Goal: Information Seeking & Learning: Learn about a topic

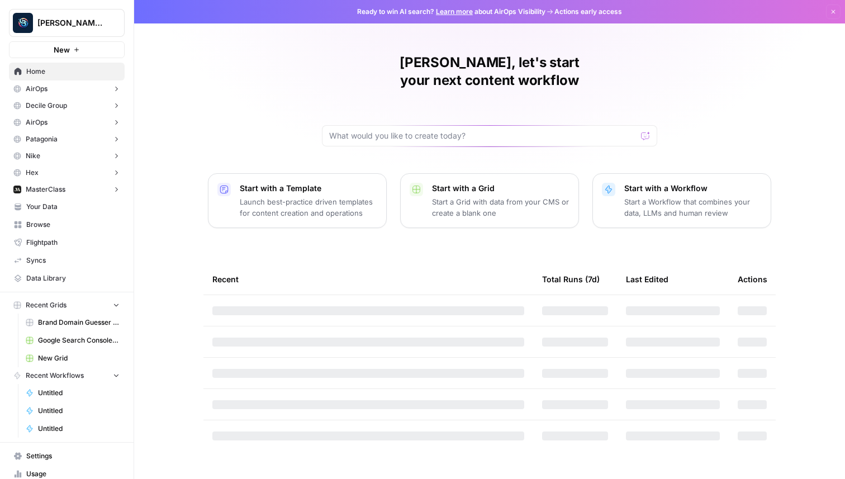
click at [88, 183] on button "MasterClass" at bounding box center [67, 189] width 116 height 17
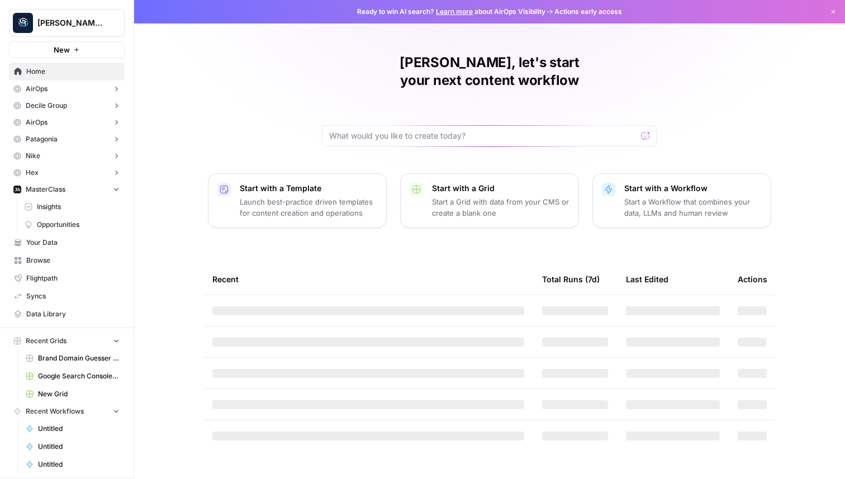
click at [90, 208] on span "Insights" at bounding box center [78, 207] width 83 height 10
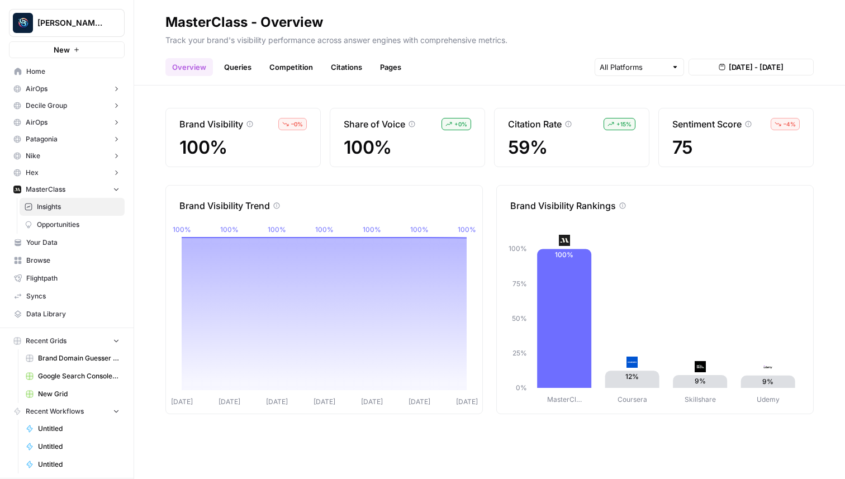
click at [239, 70] on link "Queries" at bounding box center [237, 67] width 41 height 18
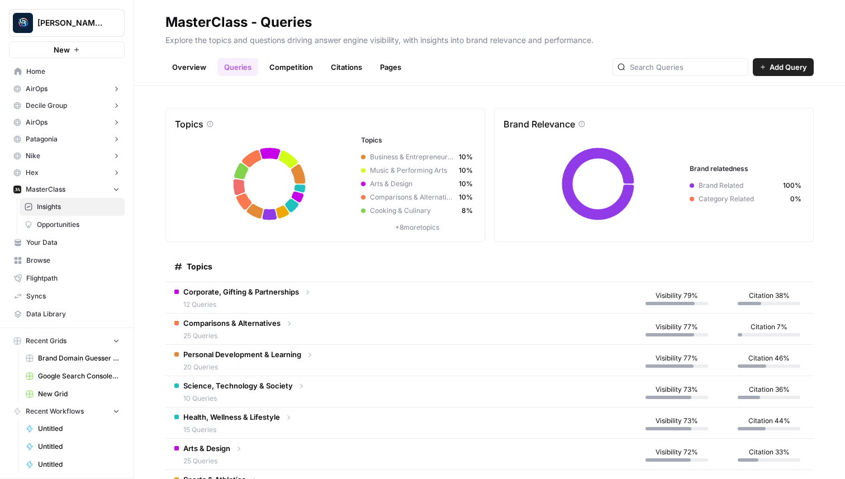
click at [309, 68] on link "Competition" at bounding box center [291, 67] width 57 height 18
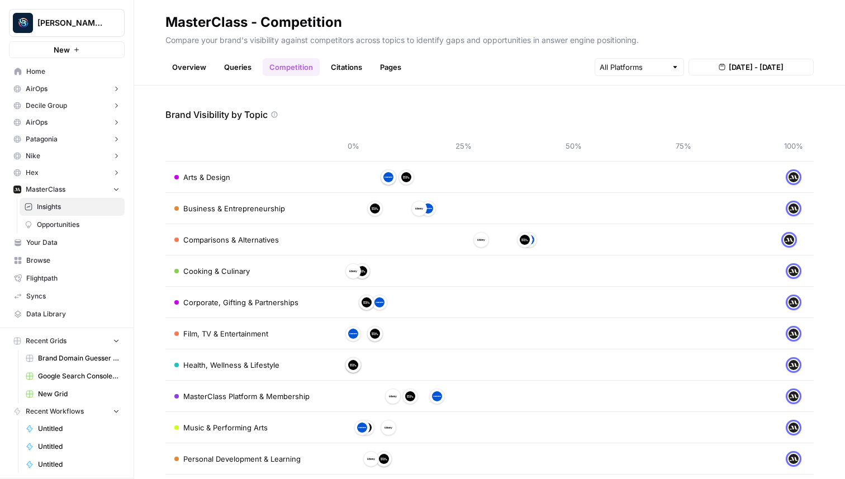
click at [345, 64] on link "Citations" at bounding box center [346, 67] width 45 height 18
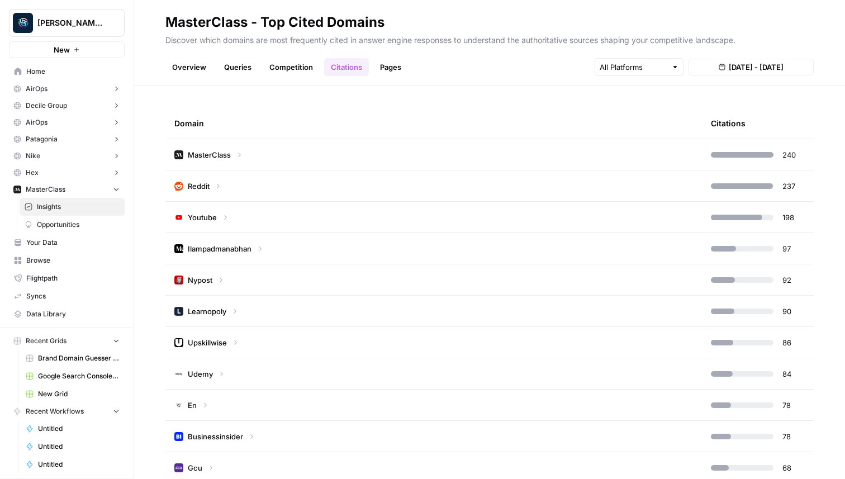
click at [238, 155] on icon at bounding box center [239, 155] width 8 height 8
click at [241, 153] on icon at bounding box center [239, 154] width 4 height 3
click at [395, 69] on link "Pages" at bounding box center [390, 67] width 35 height 18
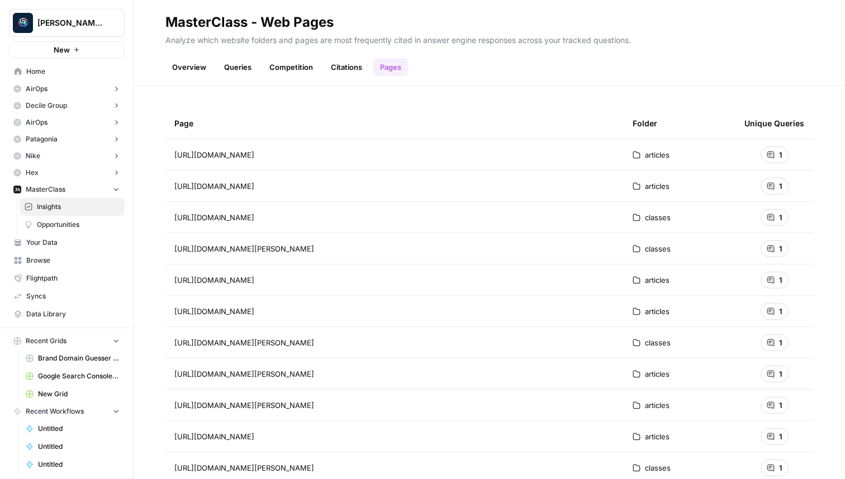
click at [254, 155] on span "https://www.masterclass.com/articles/importance-of-community" at bounding box center [214, 154] width 80 height 11
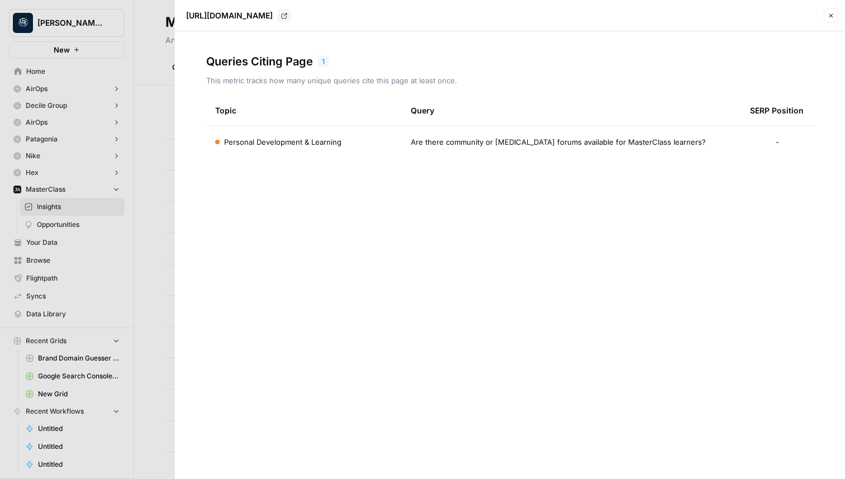
click at [837, 14] on button "Close" at bounding box center [831, 15] width 15 height 15
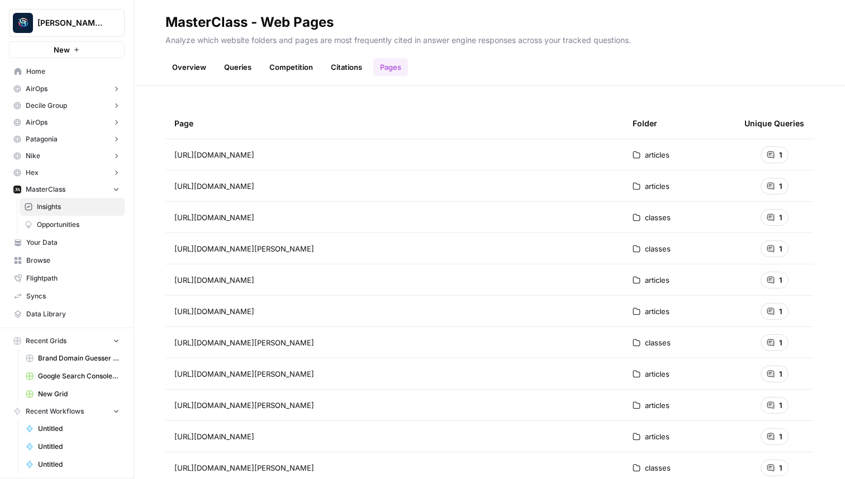
click at [244, 66] on link "Queries" at bounding box center [237, 67] width 41 height 18
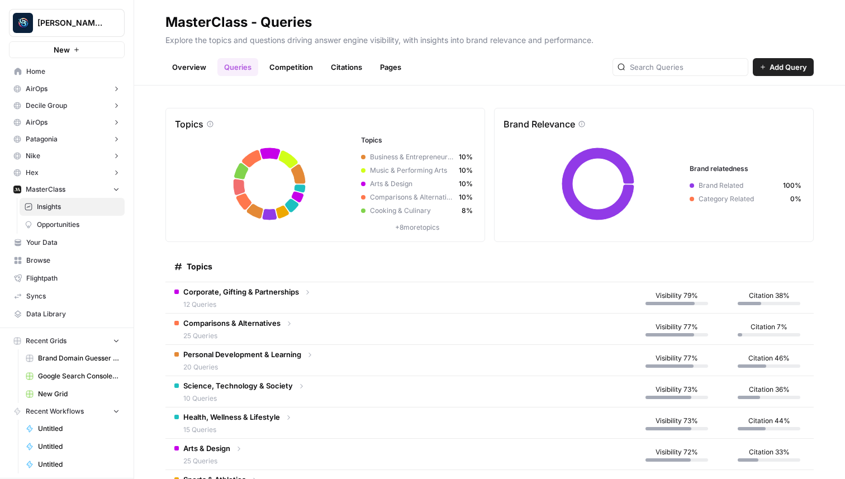
click at [260, 287] on span "Corporate, Gifting & Partnerships" at bounding box center [241, 291] width 116 height 11
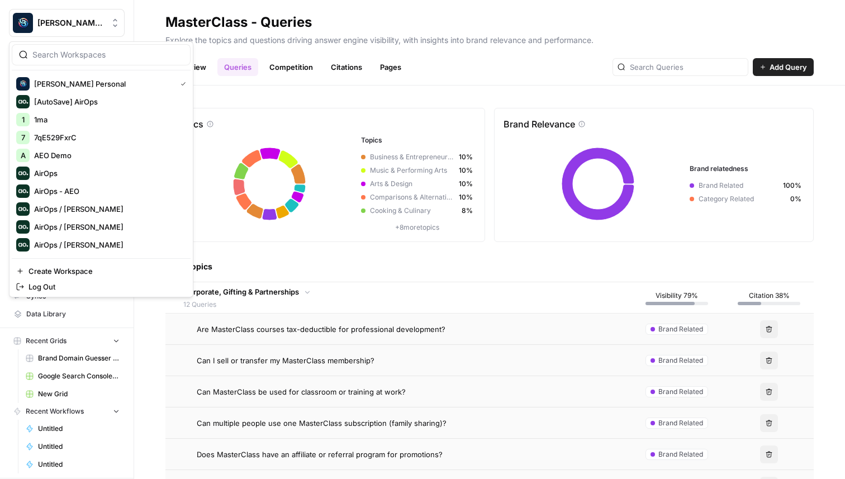
click at [66, 22] on span "Berna's Personal" at bounding box center [71, 22] width 68 height 11
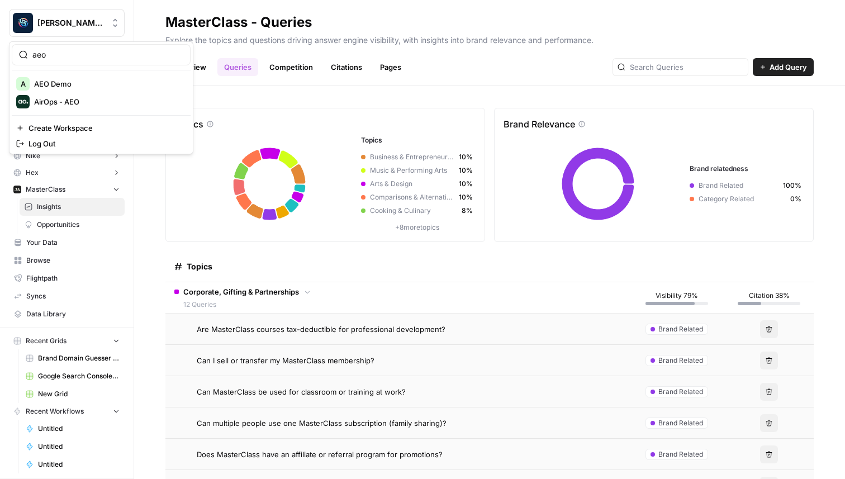
type input "aeo"
click at [87, 101] on span "AirOps - AEO" at bounding box center [108, 101] width 148 height 11
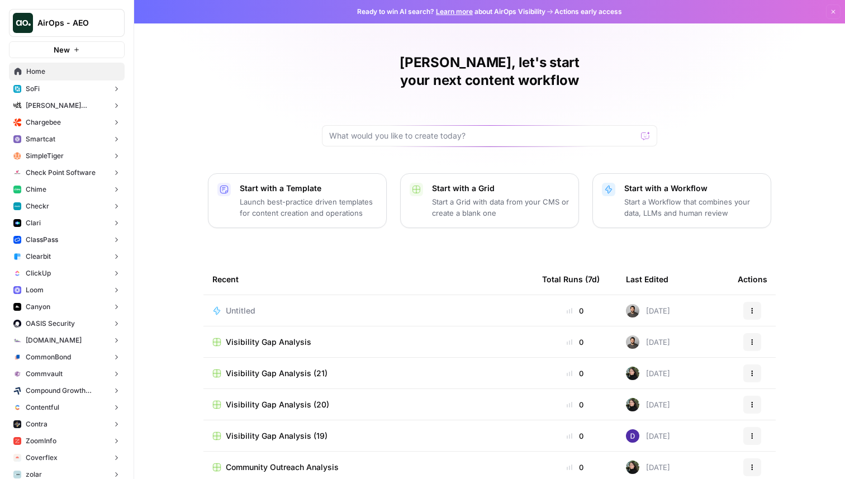
scroll to position [24, 0]
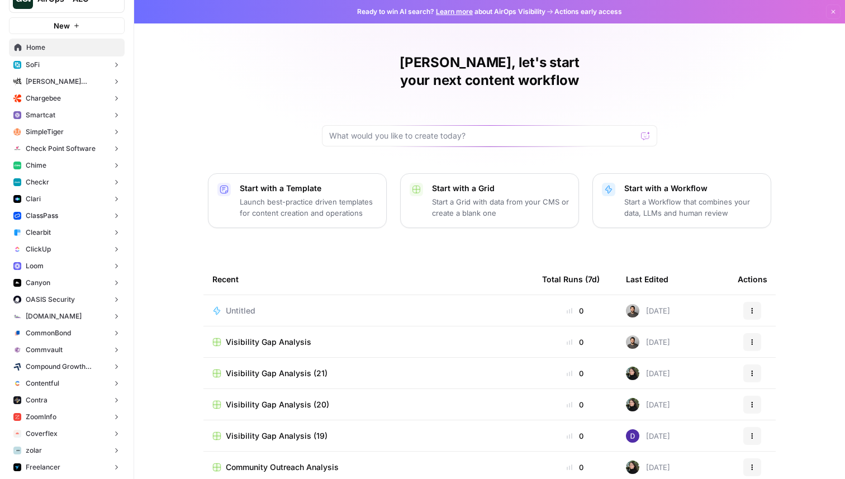
click at [77, 246] on button "ClickUp" at bounding box center [67, 249] width 116 height 17
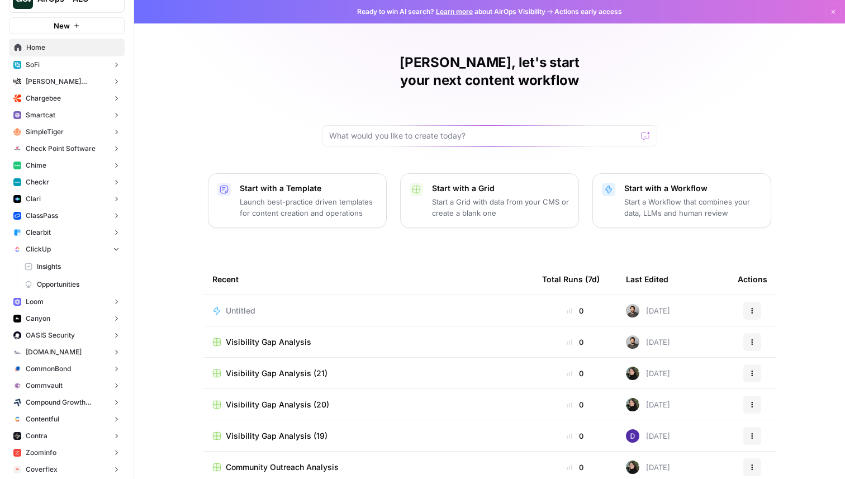
click at [68, 266] on span "Insights" at bounding box center [78, 267] width 83 height 10
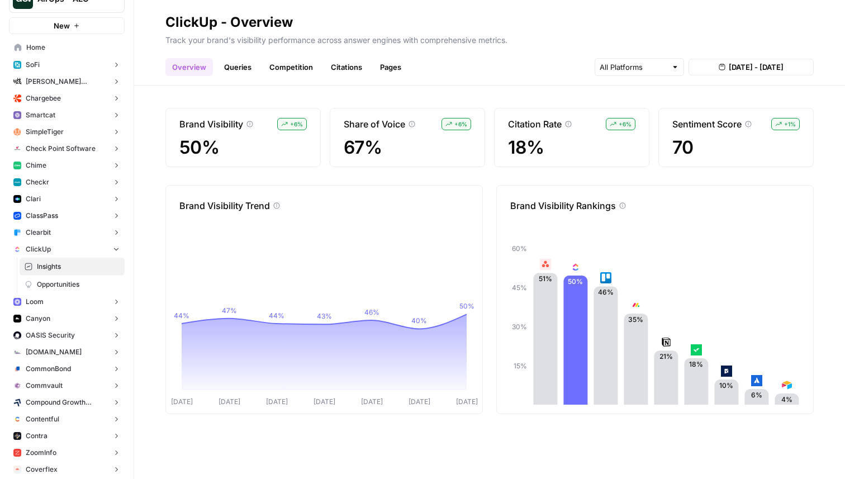
click at [229, 67] on link "Queries" at bounding box center [237, 67] width 41 height 18
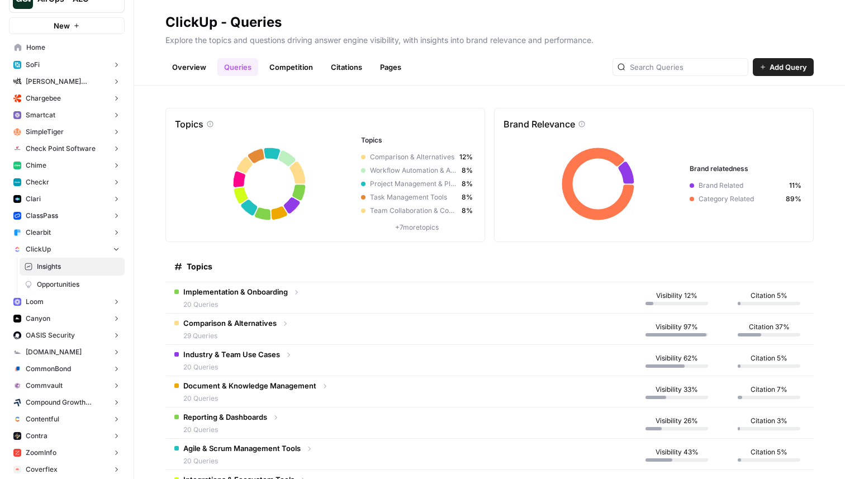
click at [229, 289] on span "Implementation & Onboarding" at bounding box center [235, 291] width 105 height 11
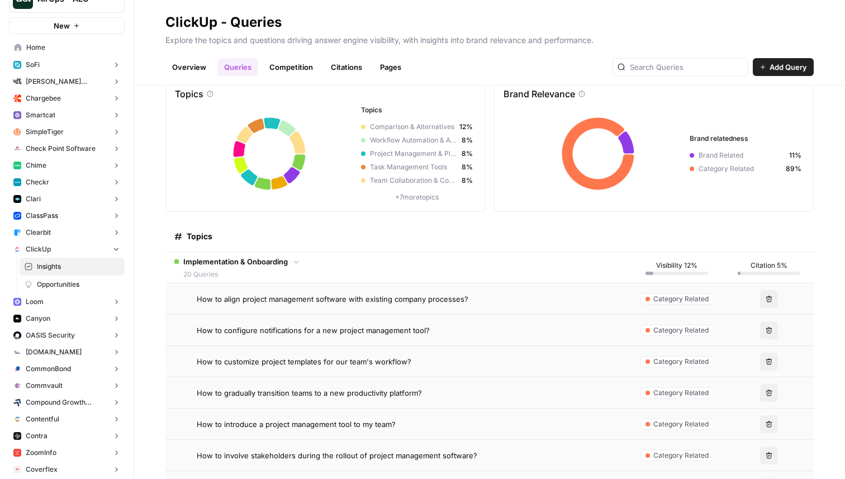
scroll to position [38, 0]
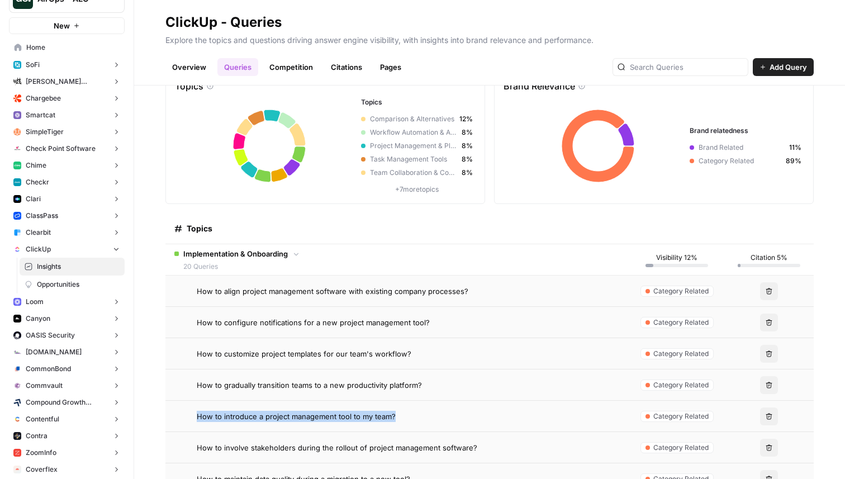
drag, startPoint x: 410, startPoint y: 414, endPoint x: 197, endPoint y: 411, distance: 212.9
click at [197, 411] on div "How to introduce a project management tool to my team?" at bounding box center [409, 416] width 424 height 11
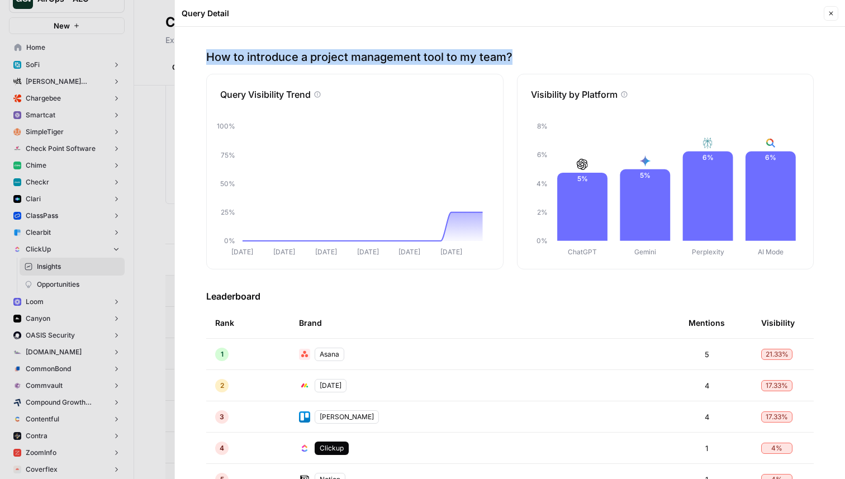
drag, startPoint x: 208, startPoint y: 59, endPoint x: 515, endPoint y: 52, distance: 307.4
click at [515, 51] on p "How to introduce a project management tool to my team?" at bounding box center [509, 57] width 607 height 16
copy p "How to introduce a project management tool to my team?"
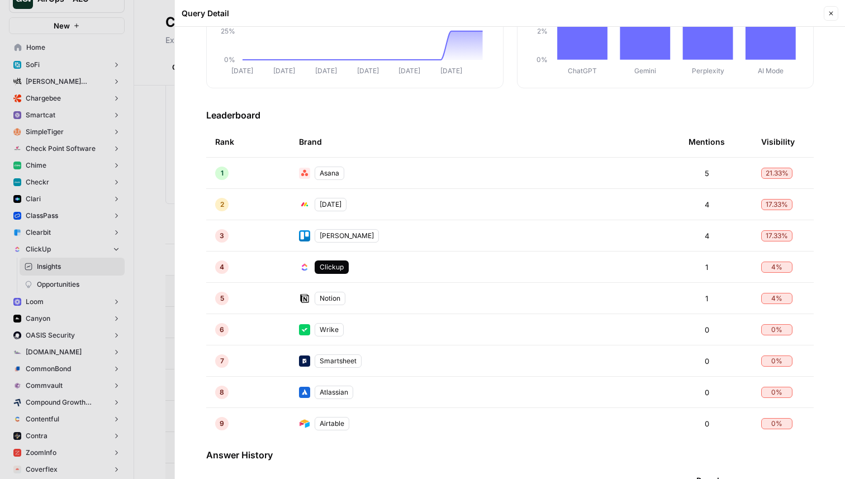
scroll to position [239, 0]
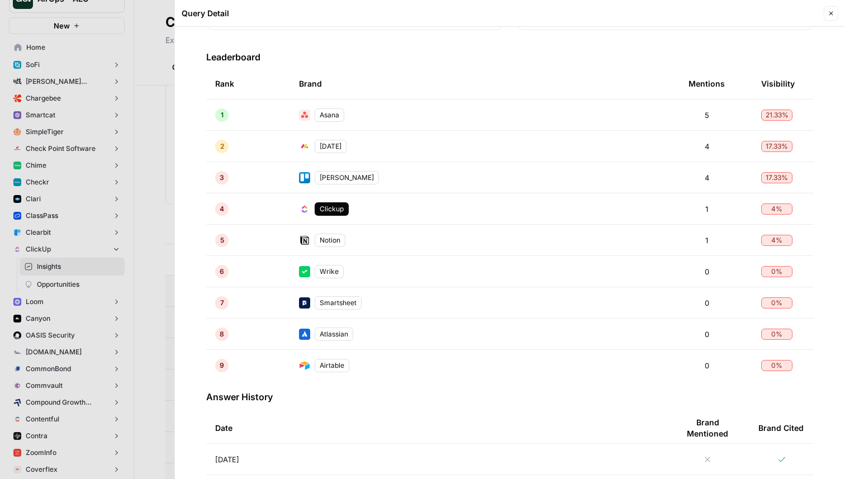
click at [90, 164] on div at bounding box center [422, 239] width 845 height 479
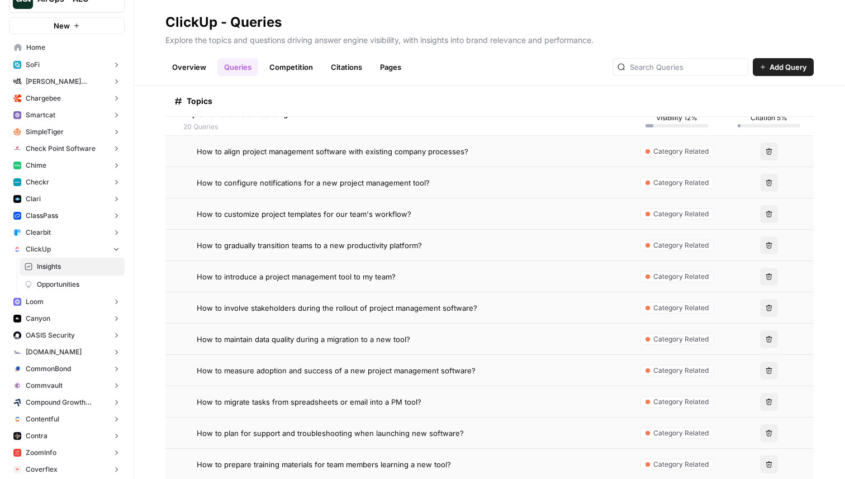
scroll to position [350, 0]
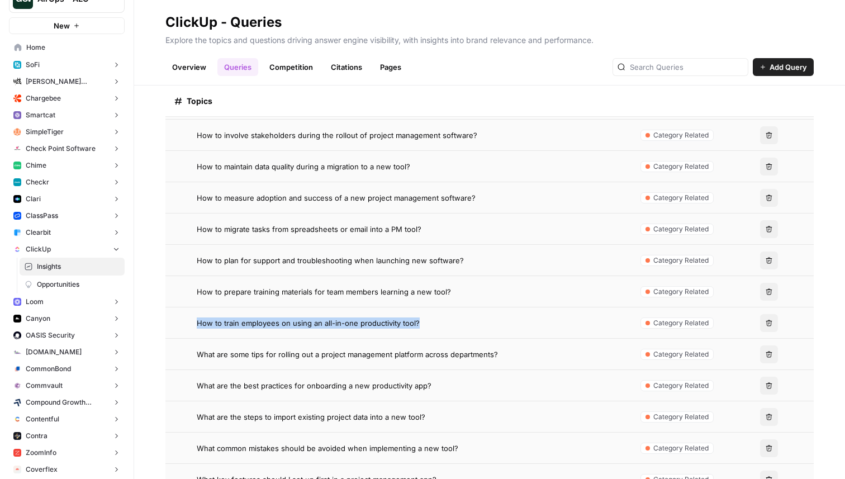
drag, startPoint x: 420, startPoint y: 325, endPoint x: 196, endPoint y: 326, distance: 224.1
click at [196, 326] on div "How to train employees on using an all-in-one productivity tool?" at bounding box center [397, 322] width 446 height 11
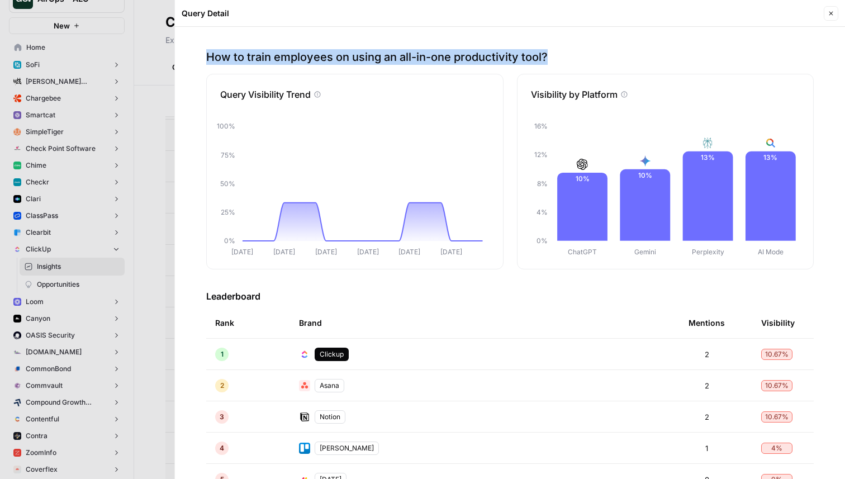
drag, startPoint x: 189, startPoint y: 59, endPoint x: 553, endPoint y: 58, distance: 363.3
click at [553, 58] on div "How to train employees on using an all-in-one productivity tool? Query Visibili…" at bounding box center [510, 253] width 670 height 452
copy p "How to train employees on using an all-in-one productivity tool?"
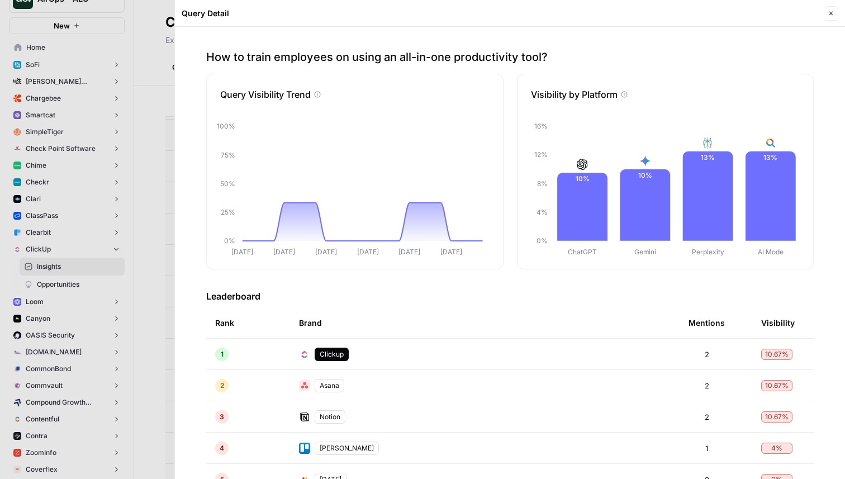
click at [140, 62] on div at bounding box center [422, 239] width 845 height 479
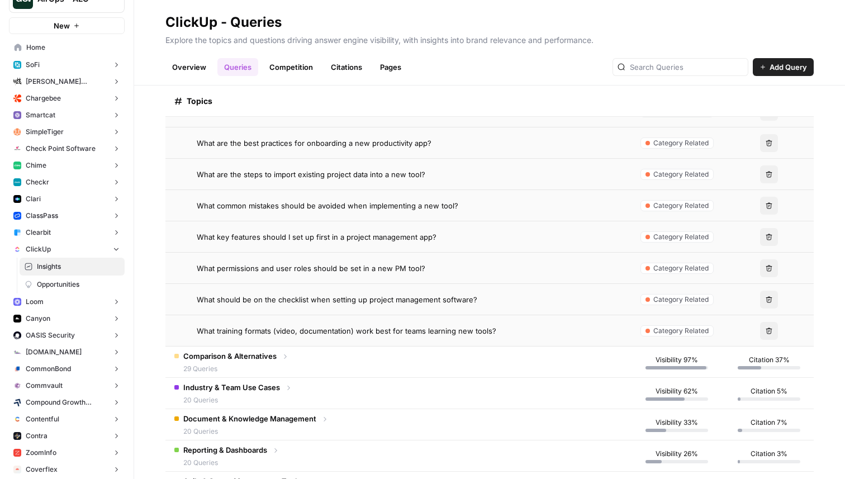
scroll to position [605, 0]
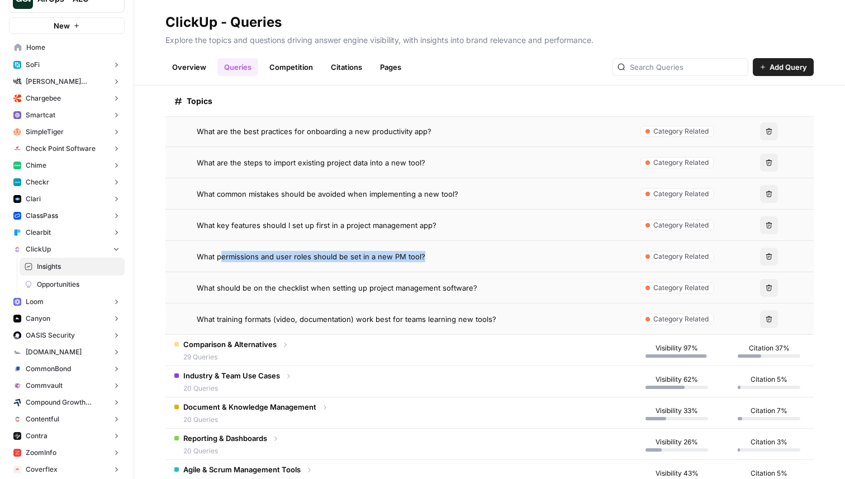
drag, startPoint x: 436, startPoint y: 257, endPoint x: 219, endPoint y: 255, distance: 217.4
click at [219, 256] on div "What permissions and user roles should be set in a new PM tool?" at bounding box center [409, 256] width 424 height 11
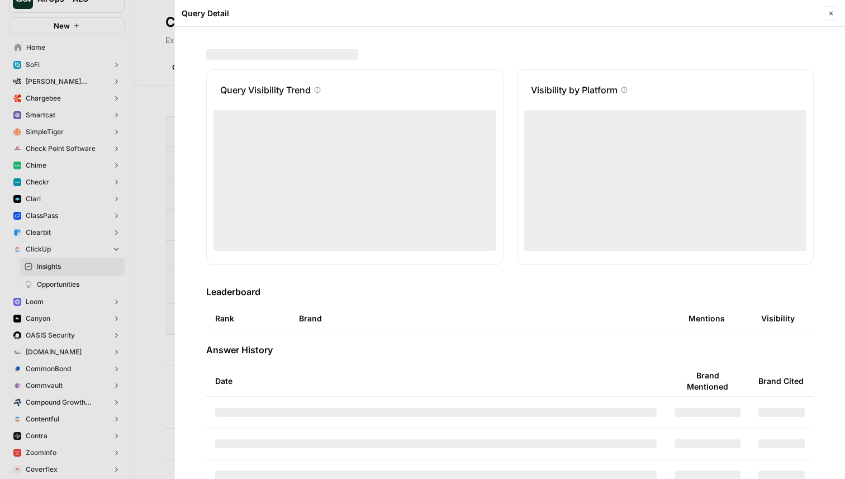
click at [135, 325] on div at bounding box center [422, 239] width 845 height 479
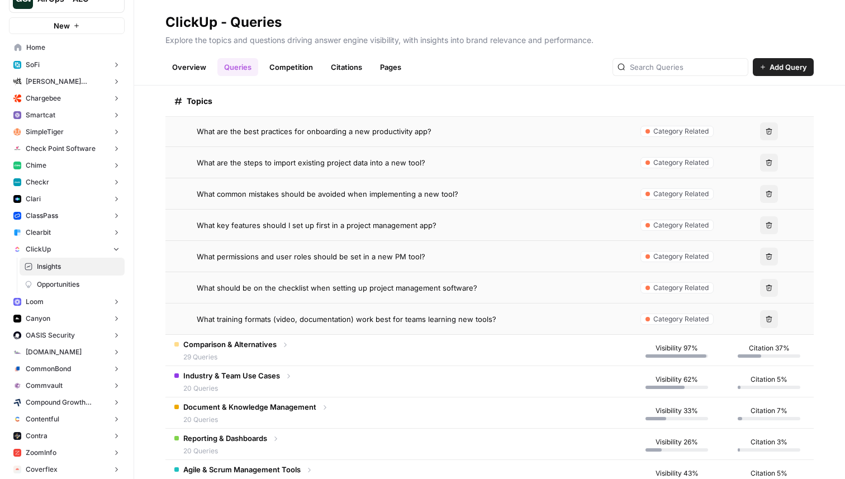
click at [263, 382] on div "Industry & Team Use Cases 20 Queries" at bounding box center [231, 381] width 97 height 23
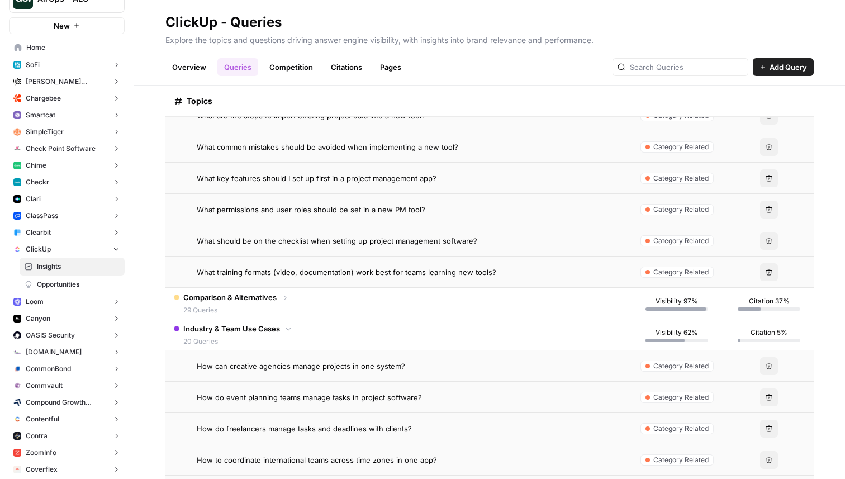
scroll to position [681, 0]
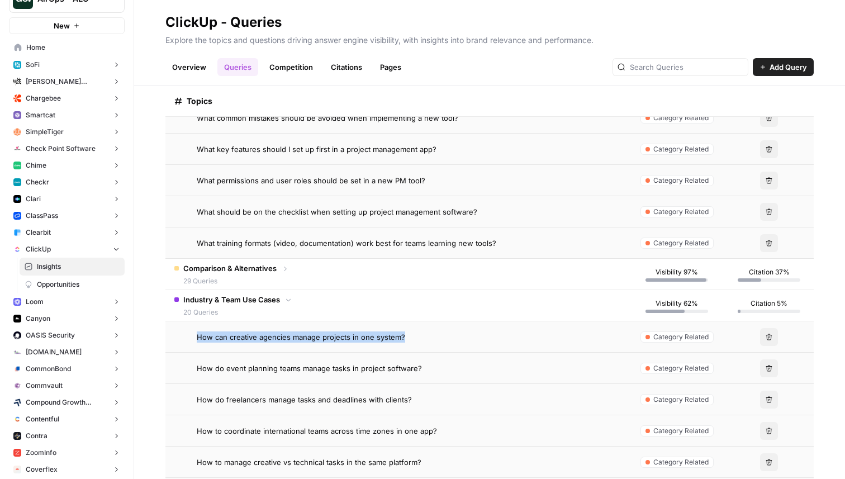
drag, startPoint x: 409, startPoint y: 338, endPoint x: 196, endPoint y: 339, distance: 213.5
click at [196, 339] on div "How can creative agencies manage projects in one system?" at bounding box center [397, 336] width 446 height 11
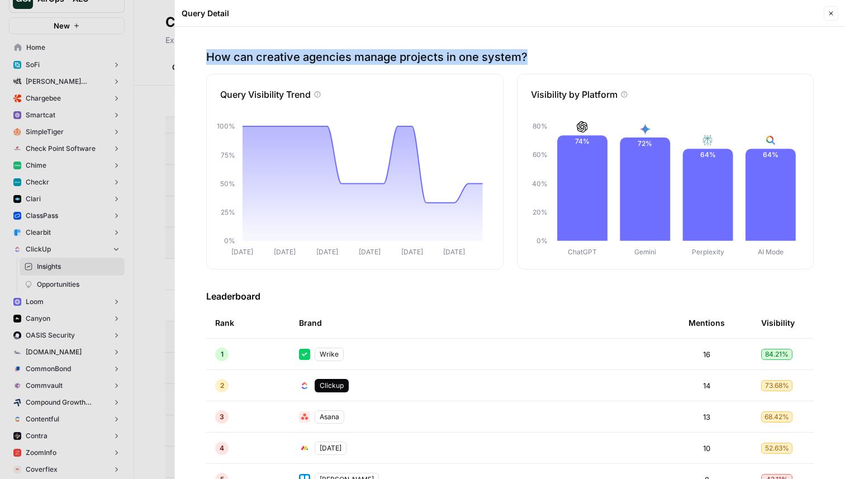
drag, startPoint x: 191, startPoint y: 58, endPoint x: 528, endPoint y: 60, distance: 336.4
click at [528, 60] on div "How can creative agencies manage projects in one system? Query Visibility Trend…" at bounding box center [510, 253] width 670 height 452
copy p "How can creative agencies manage projects in one system?"
